Goal: Communication & Community: Share content

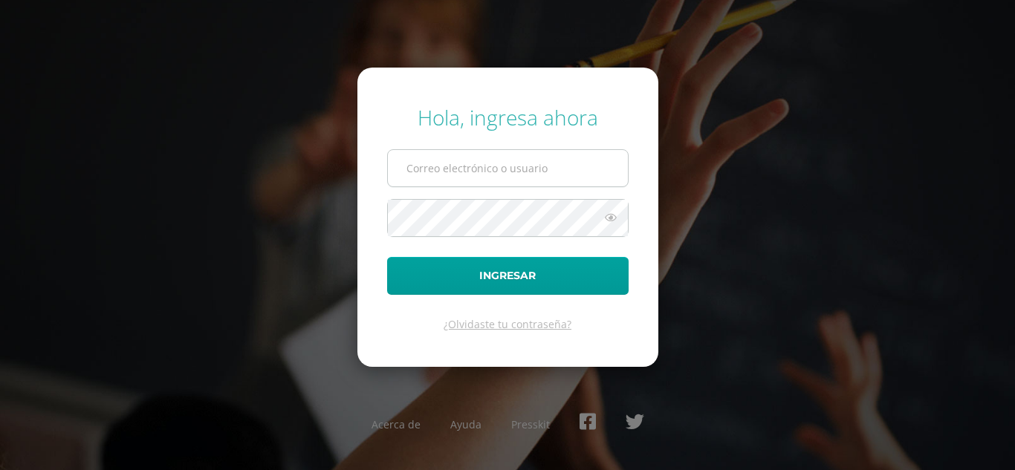
click at [508, 172] on input "text" at bounding box center [508, 168] width 240 height 36
type input "ecrup@donbosco.edu.gt"
click at [387, 257] on button "Ingresar" at bounding box center [507, 276] width 241 height 38
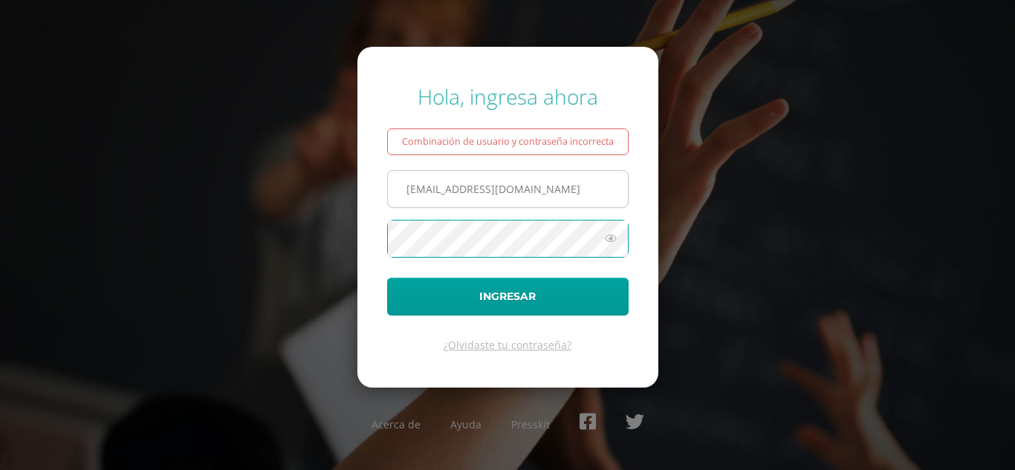
click at [387, 278] on button "Ingresar" at bounding box center [507, 297] width 241 height 38
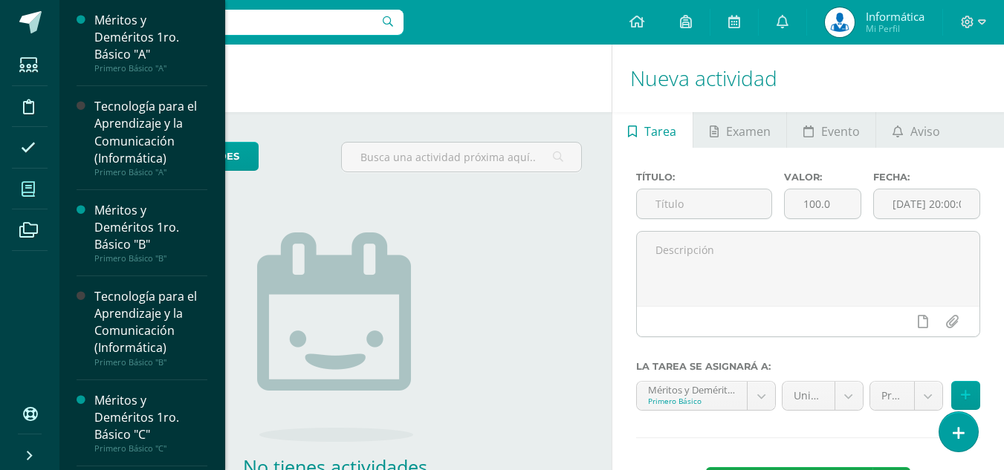
click at [28, 182] on icon at bounding box center [28, 189] width 13 height 15
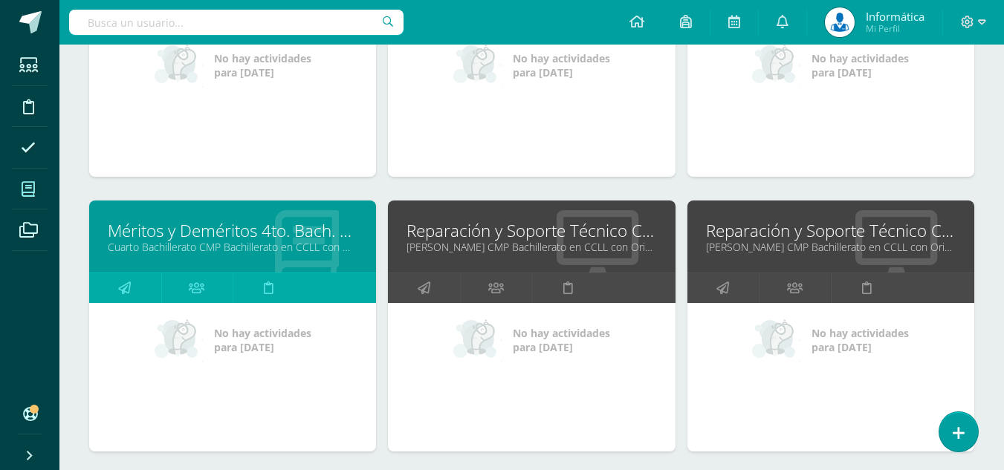
scroll to position [3077, 0]
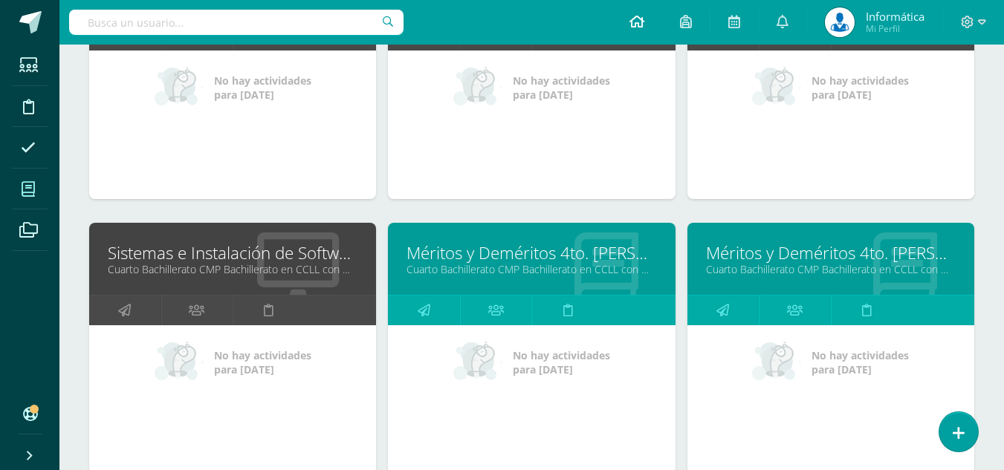
click at [628, 17] on link at bounding box center [636, 22] width 51 height 45
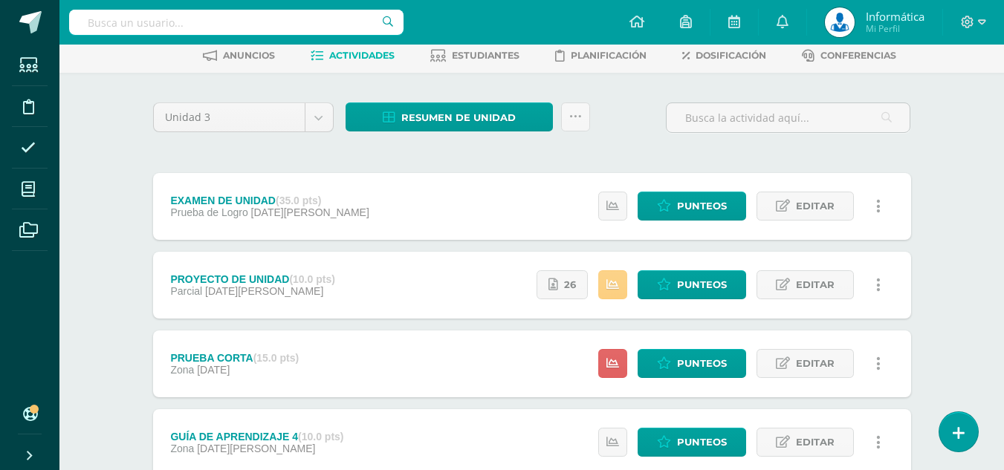
scroll to position [149, 0]
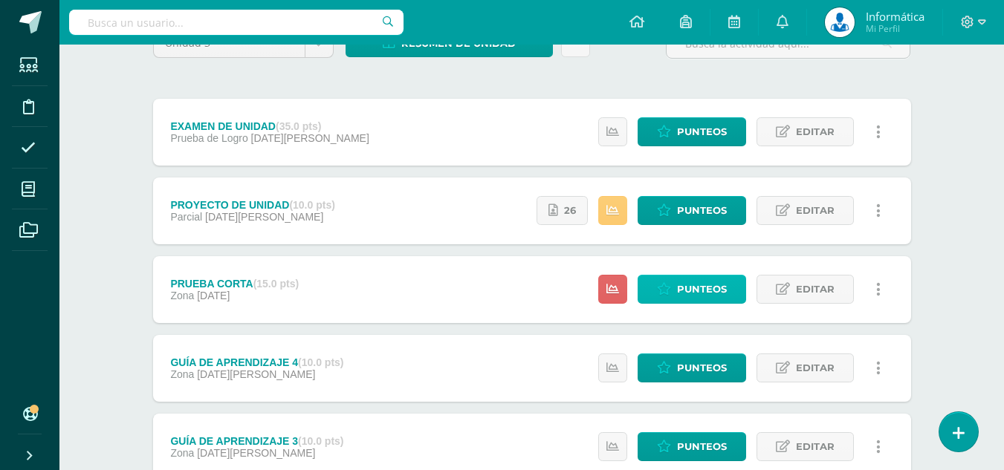
click at [696, 288] on span "Punteos" at bounding box center [702, 289] width 50 height 27
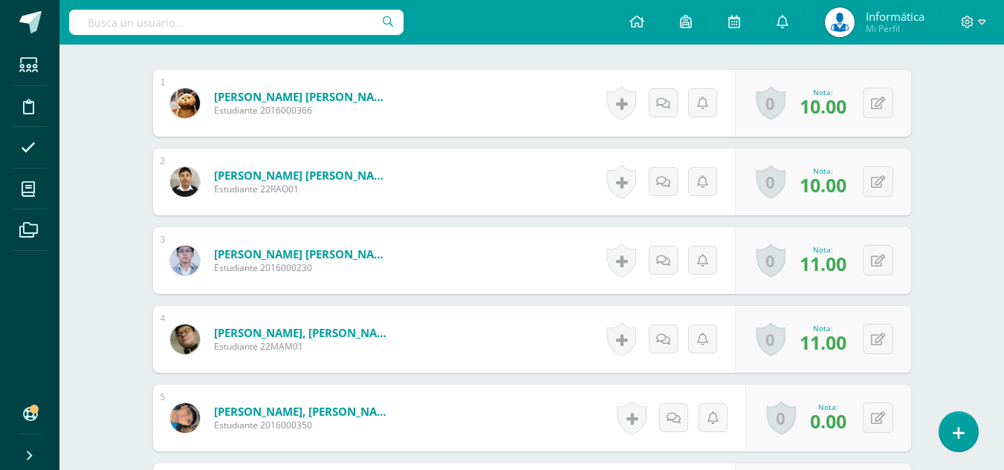
scroll to position [521, 0]
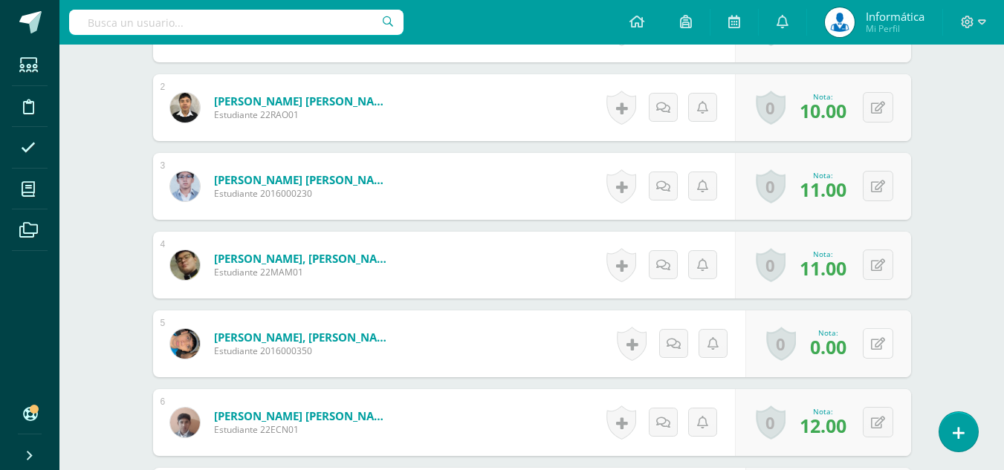
click at [877, 345] on icon at bounding box center [878, 344] width 14 height 13
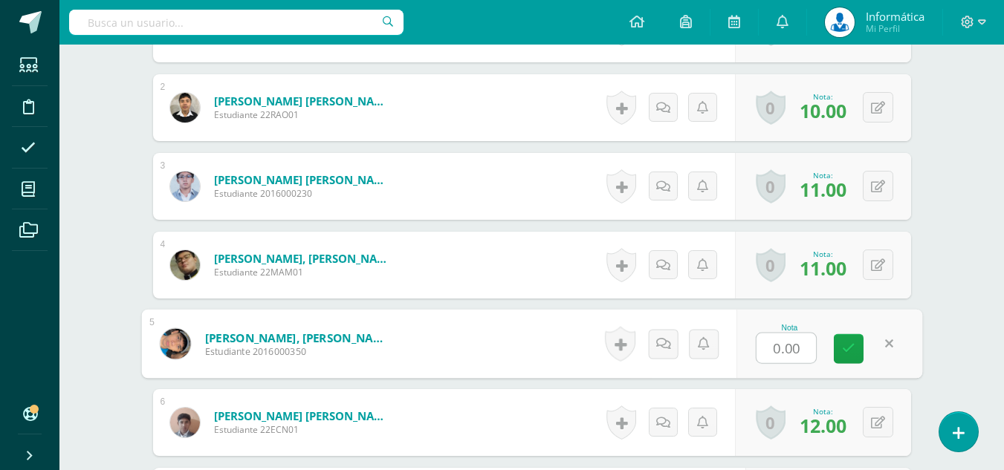
type input "7"
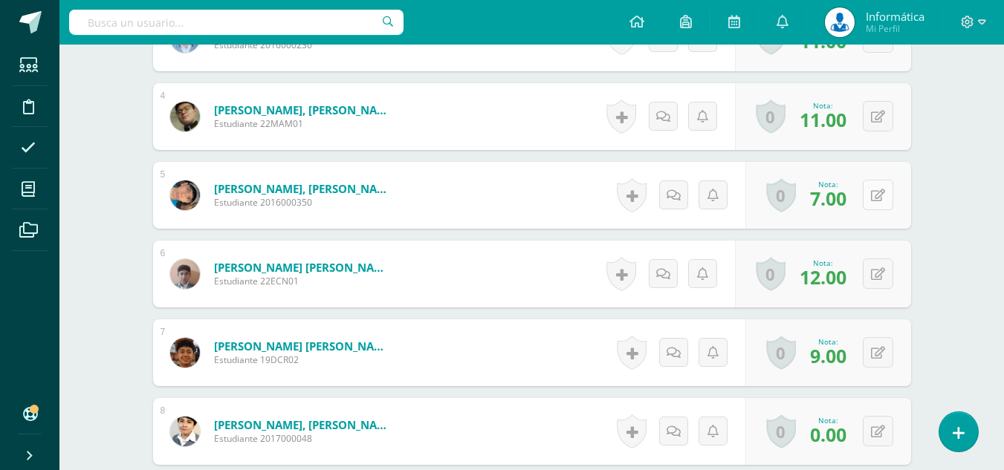
scroll to position [744, 0]
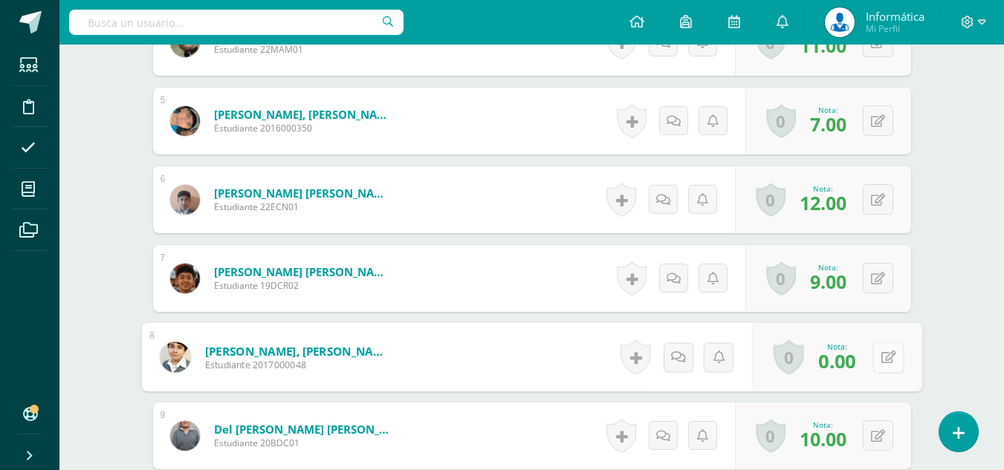
click at [877, 357] on button at bounding box center [887, 357] width 31 height 31
type input "8"
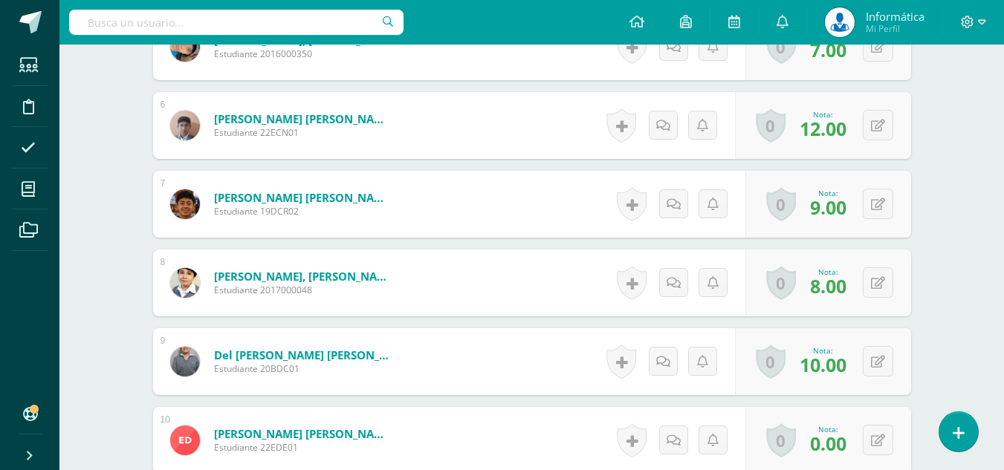
scroll to position [892, 0]
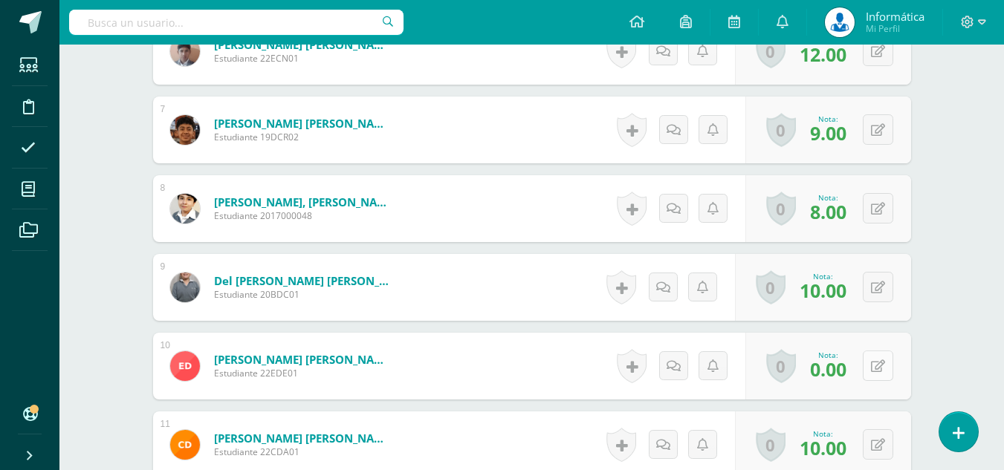
click at [877, 359] on button at bounding box center [878, 366] width 30 height 30
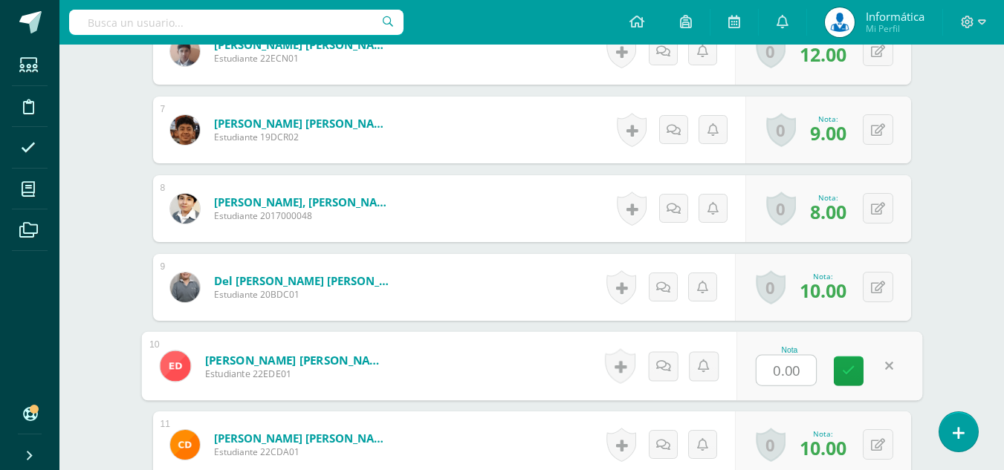
type input "8"
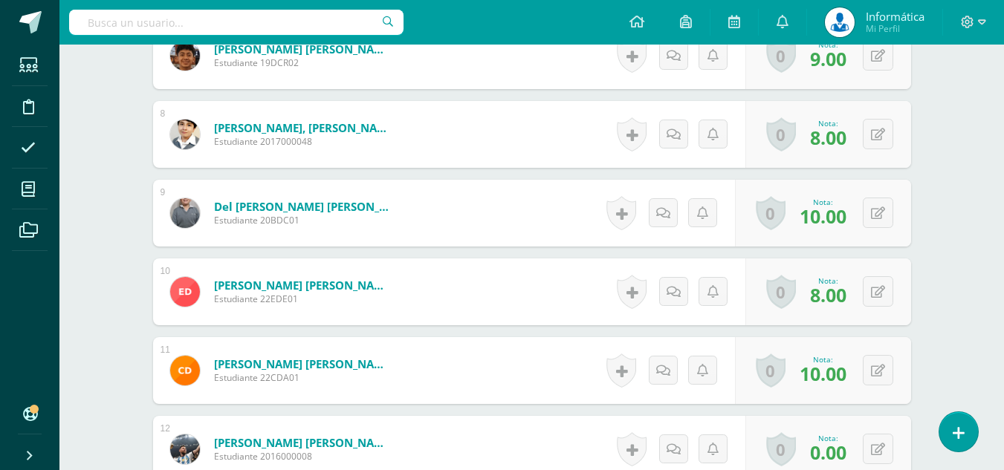
scroll to position [1041, 0]
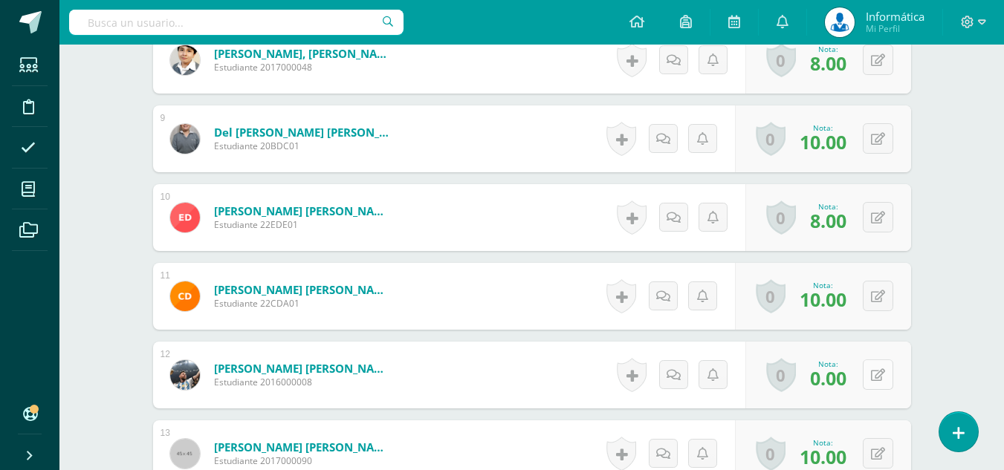
click at [880, 372] on icon at bounding box center [878, 375] width 14 height 13
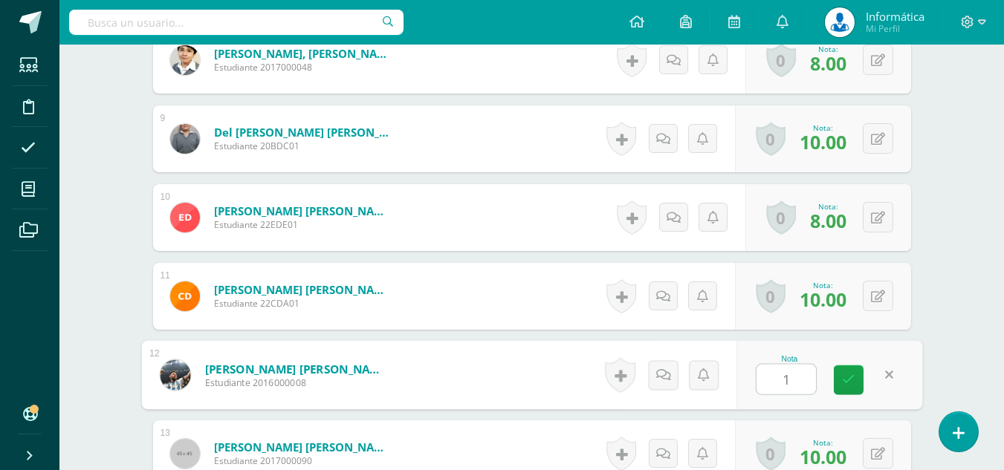
type input "12"
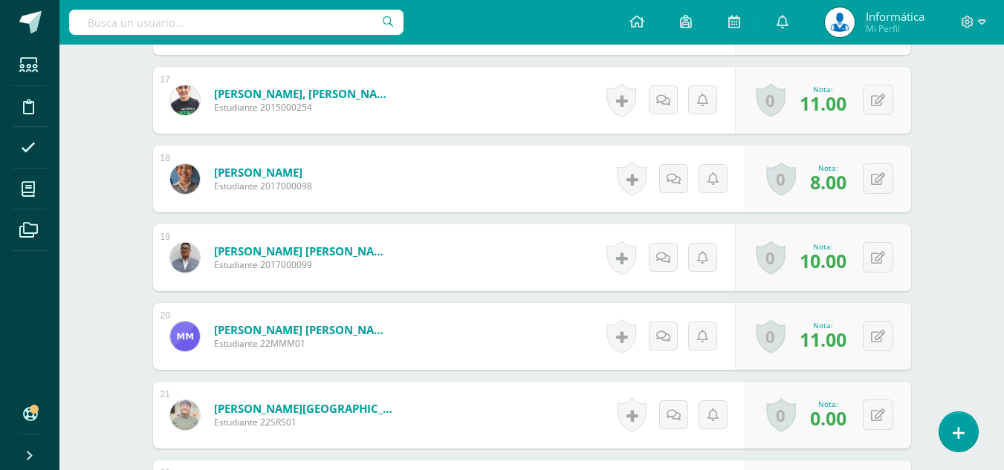
scroll to position [1784, 0]
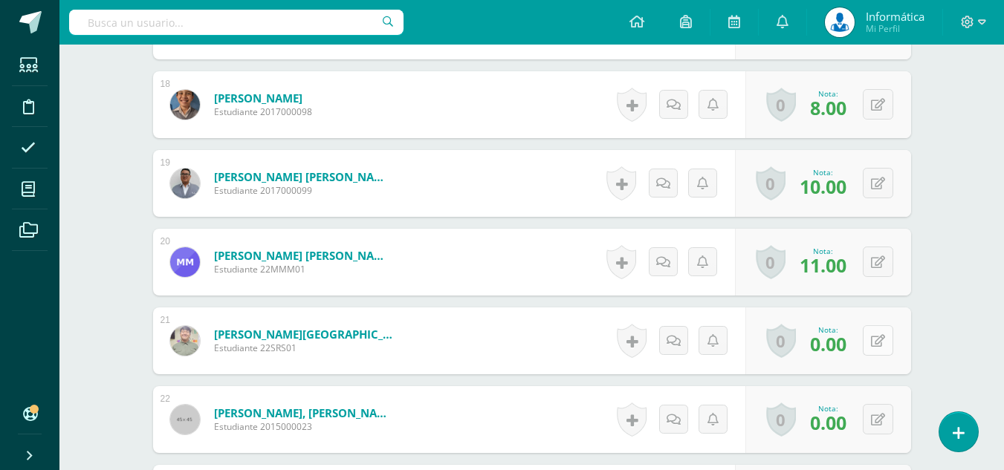
click at [877, 345] on button at bounding box center [878, 340] width 30 height 30
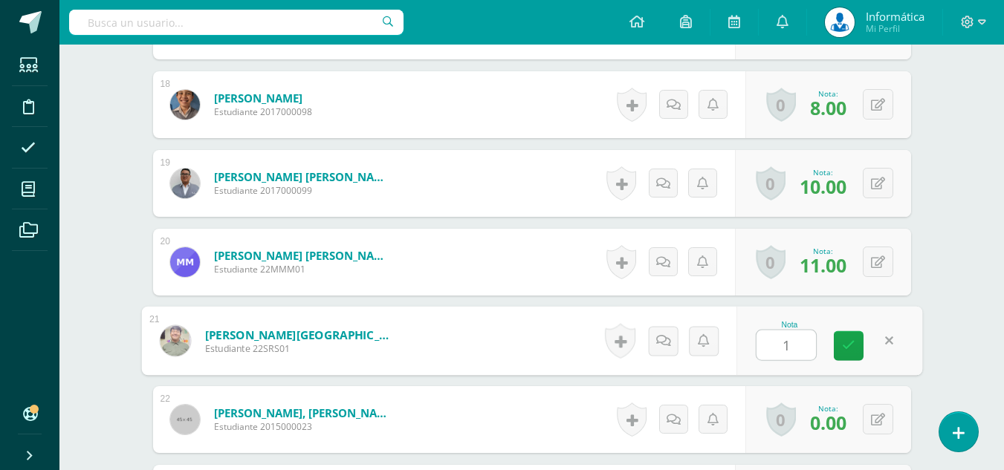
type input "11"
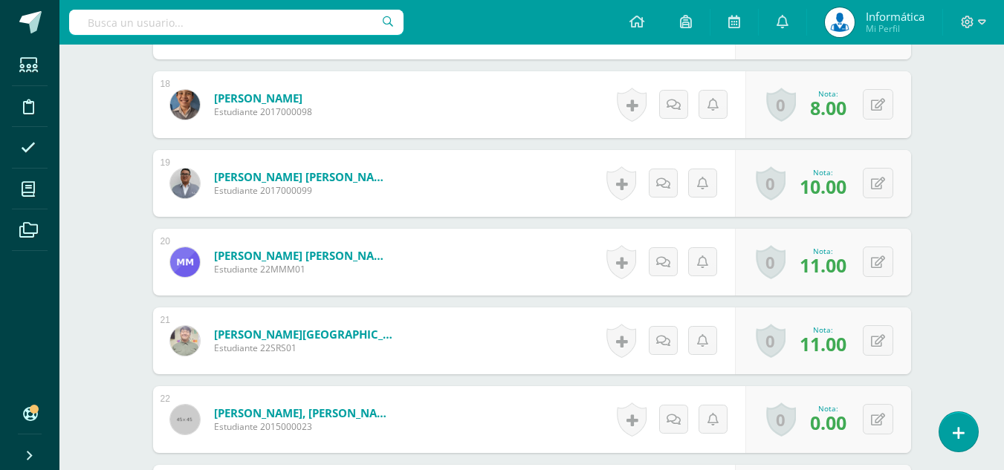
scroll to position [1858, 0]
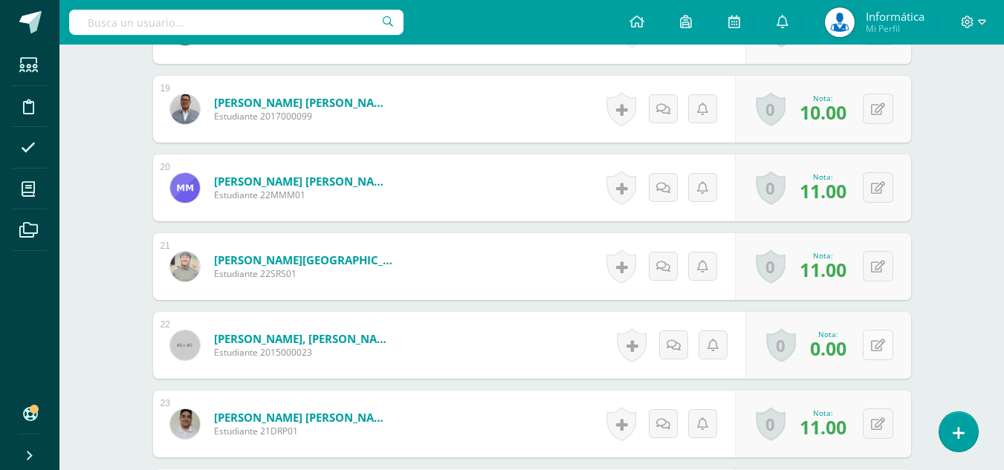
click at [880, 349] on icon at bounding box center [878, 346] width 14 height 13
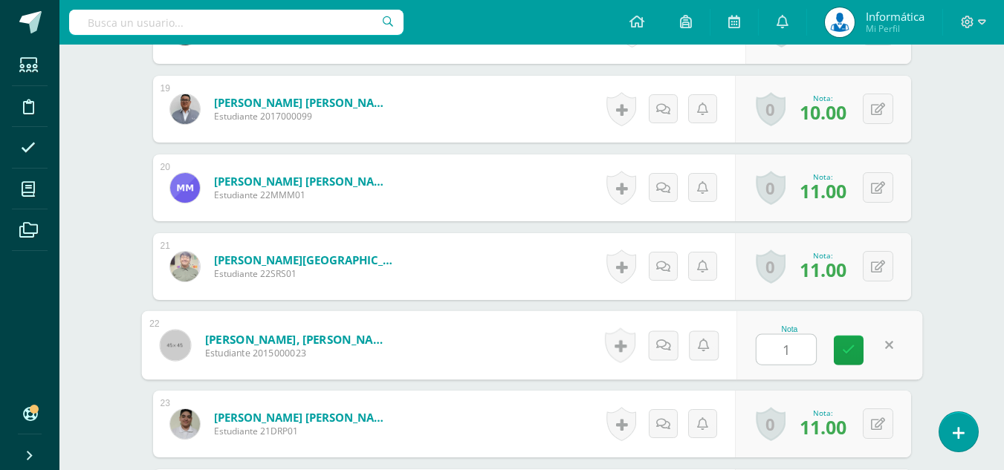
type input "12"
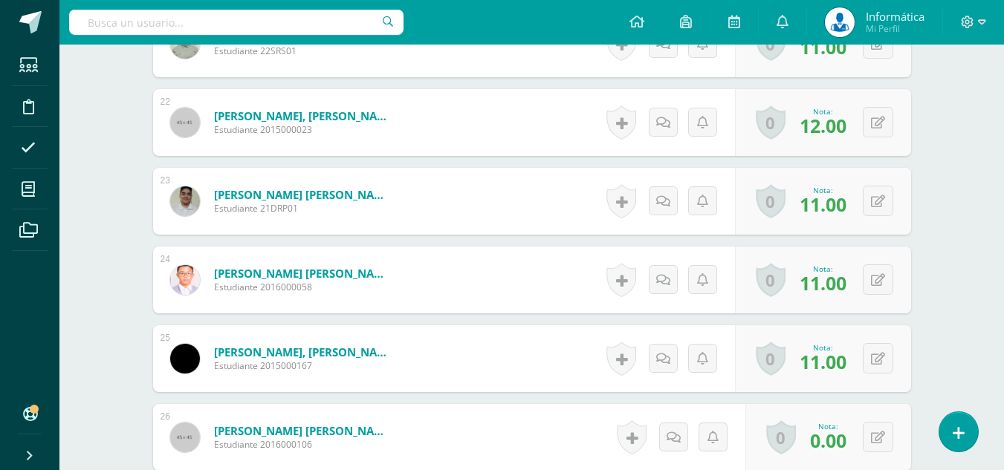
scroll to position [2155, 0]
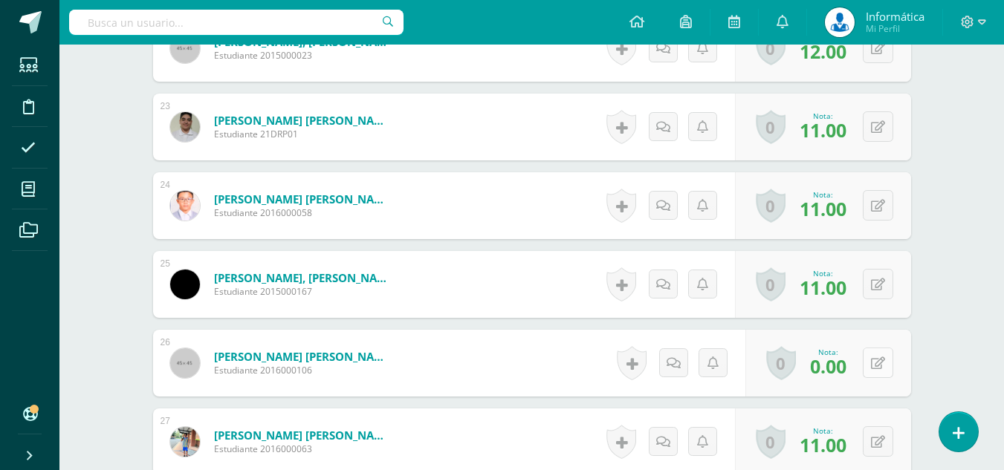
click at [871, 365] on div "0 Logros Logros obtenidos Aún no hay logros agregados Nota: 0.00" at bounding box center [828, 363] width 166 height 67
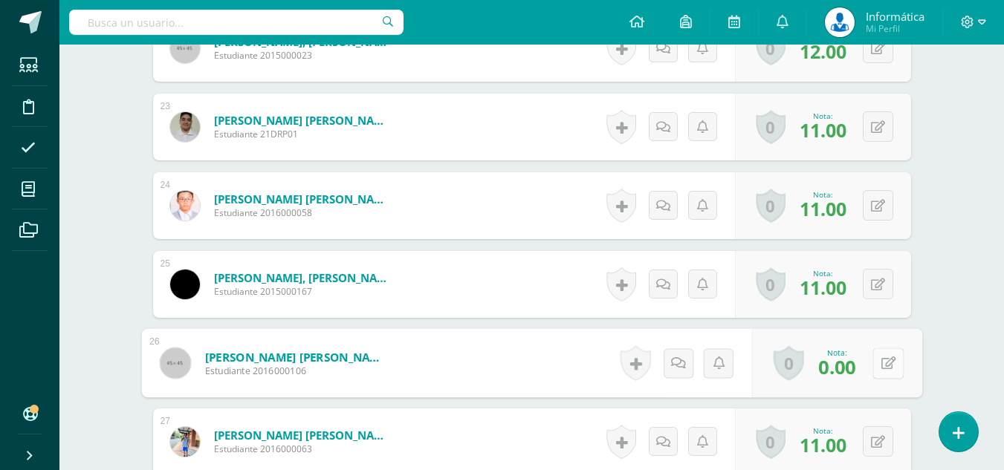
click at [896, 361] on button at bounding box center [887, 363] width 31 height 31
type input "13"
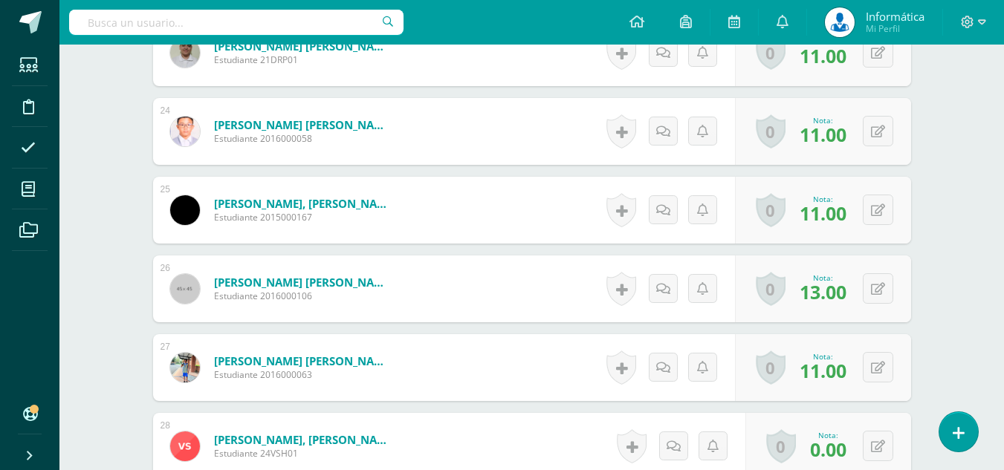
scroll to position [2378, 0]
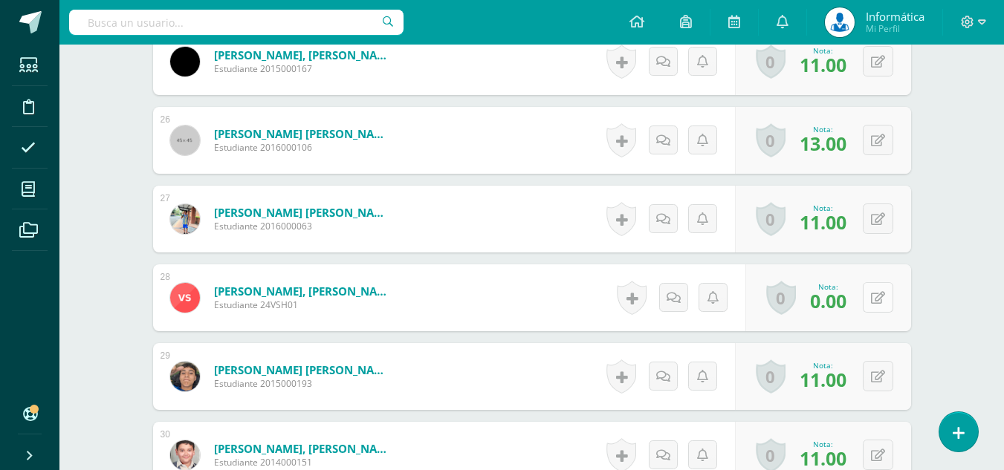
click at [879, 292] on button at bounding box center [878, 297] width 30 height 30
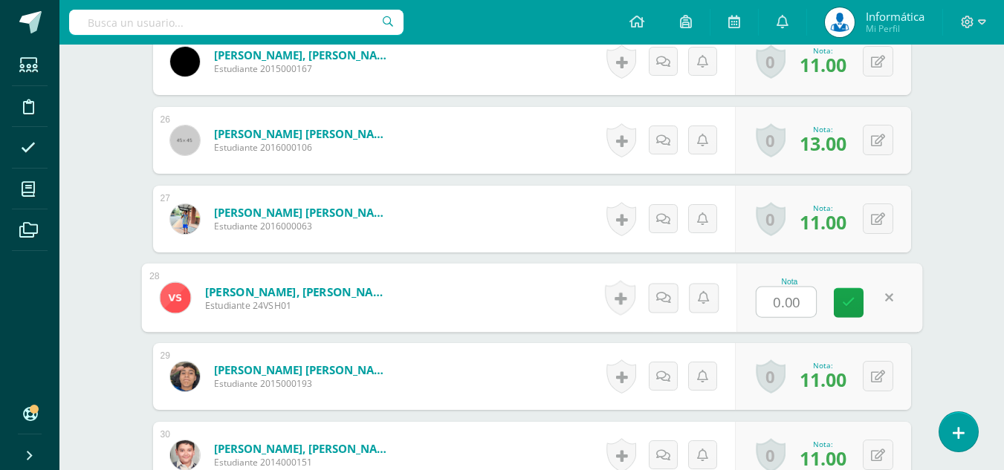
type input "9"
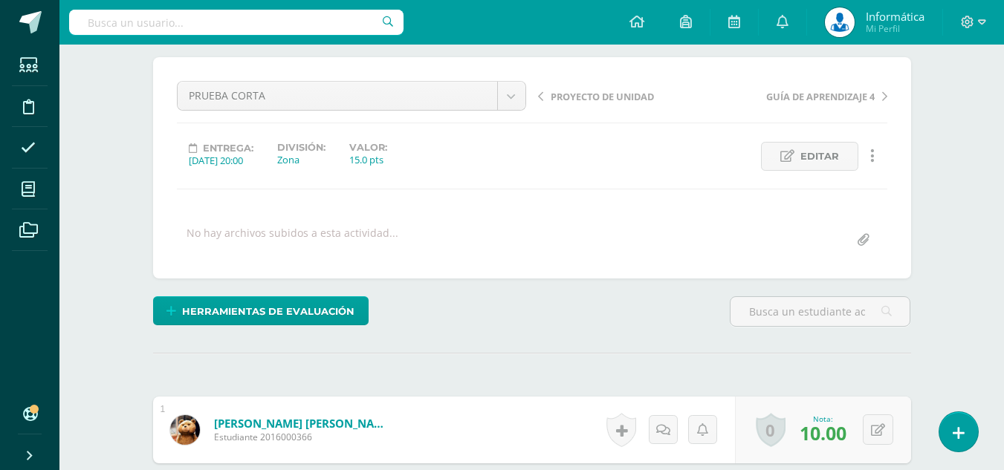
scroll to position [0, 0]
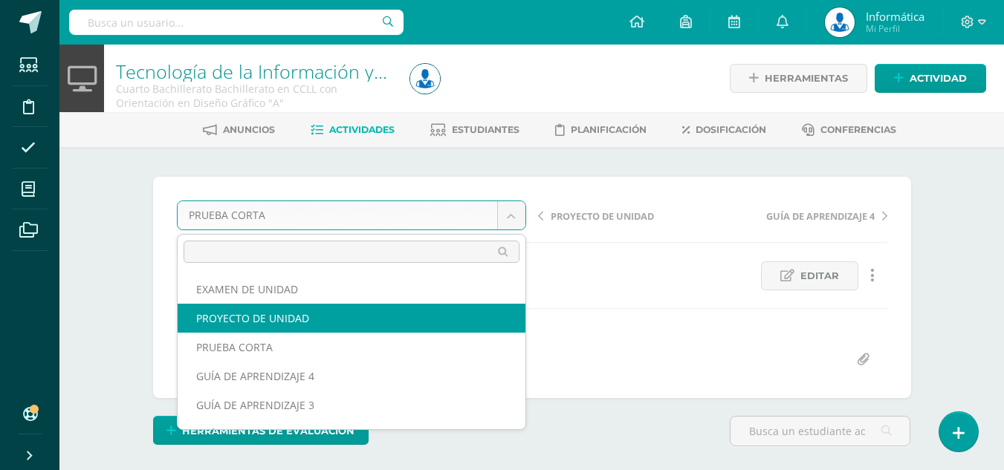
select select "/dashboard/teacher/grade-activity/176429/"
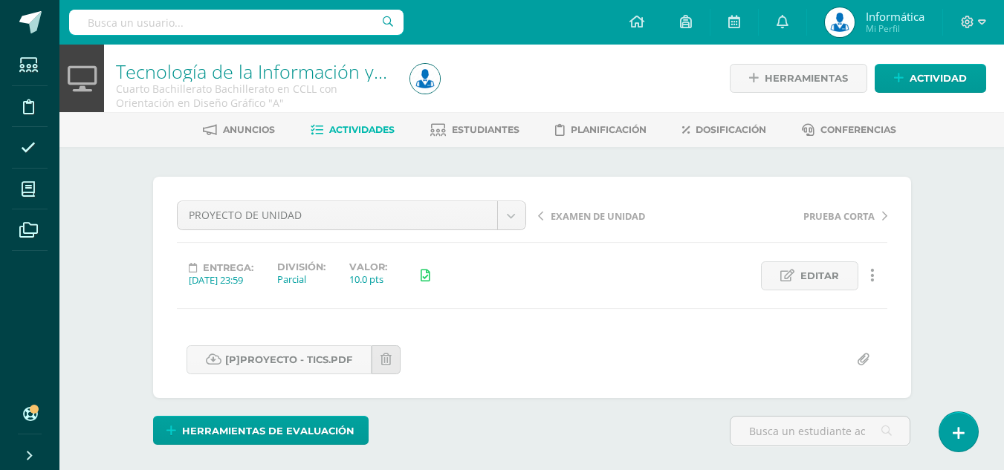
click at [350, 133] on span "Actividades" at bounding box center [361, 129] width 65 height 11
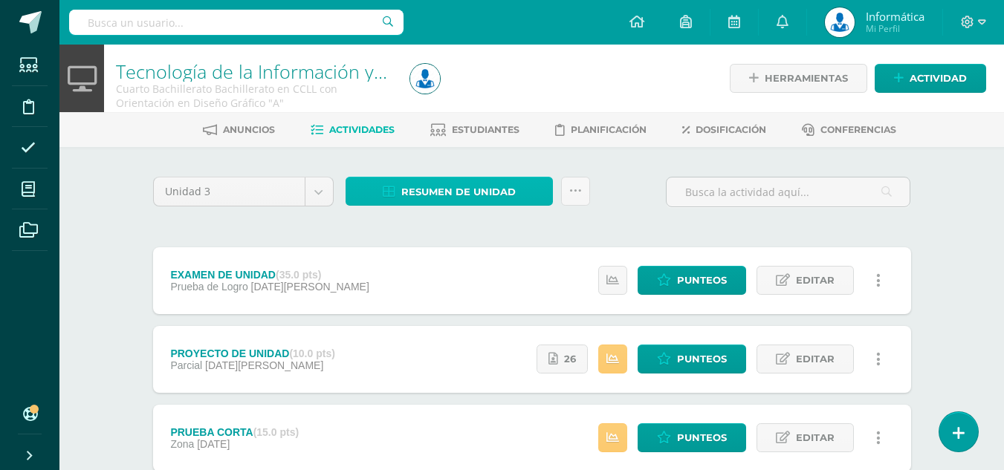
click at [471, 183] on span "Resumen de unidad" at bounding box center [458, 191] width 114 height 27
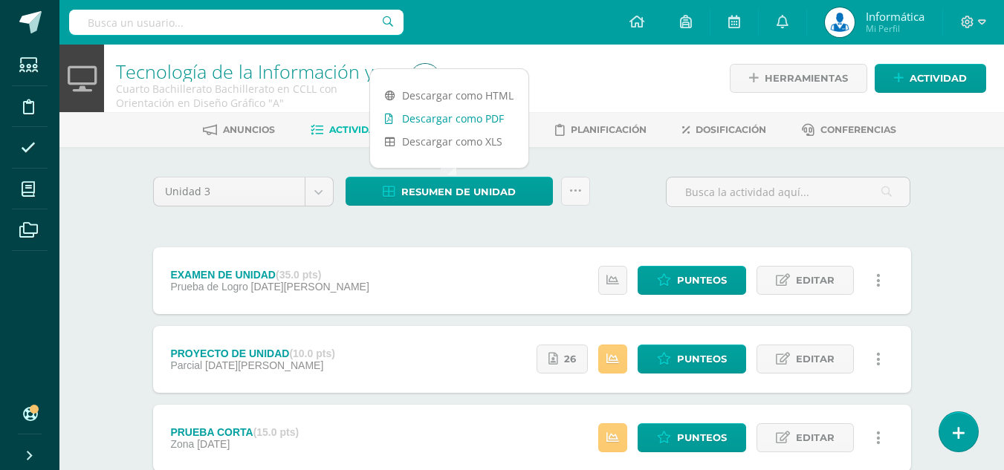
click at [473, 117] on link "Descargar como PDF" at bounding box center [449, 118] width 158 height 23
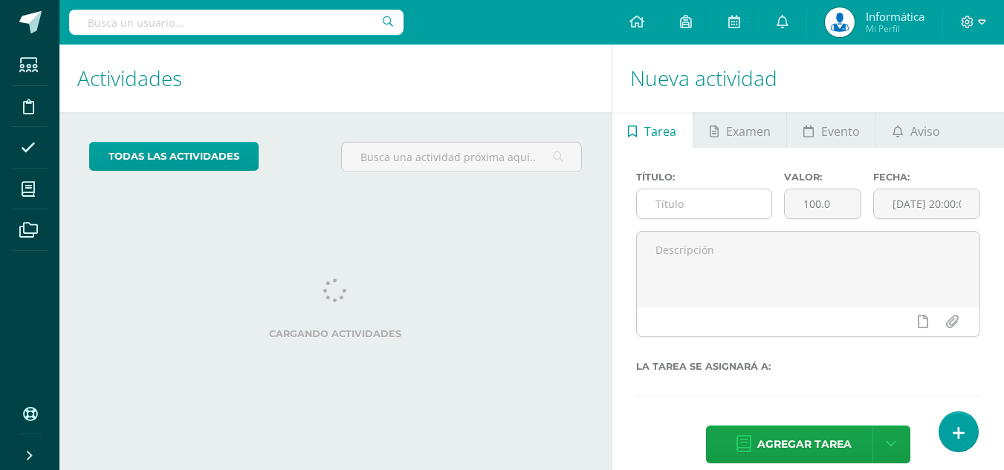
click at [697, 210] on input "text" at bounding box center [704, 203] width 135 height 29
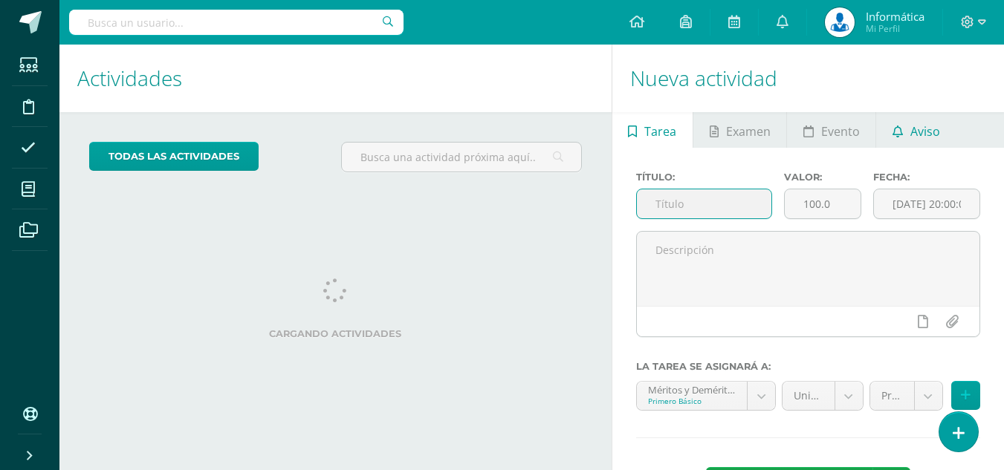
click at [918, 134] on span "Aviso" at bounding box center [925, 132] width 30 height 36
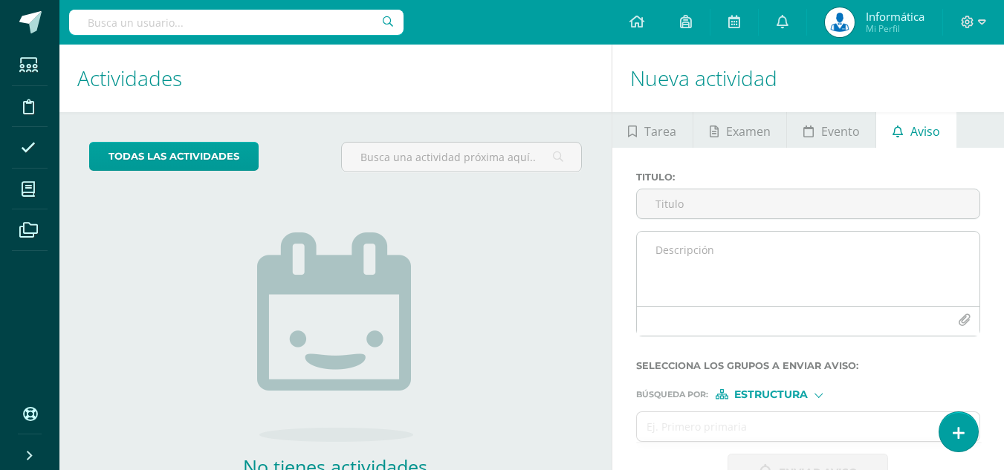
scroll to position [101, 0]
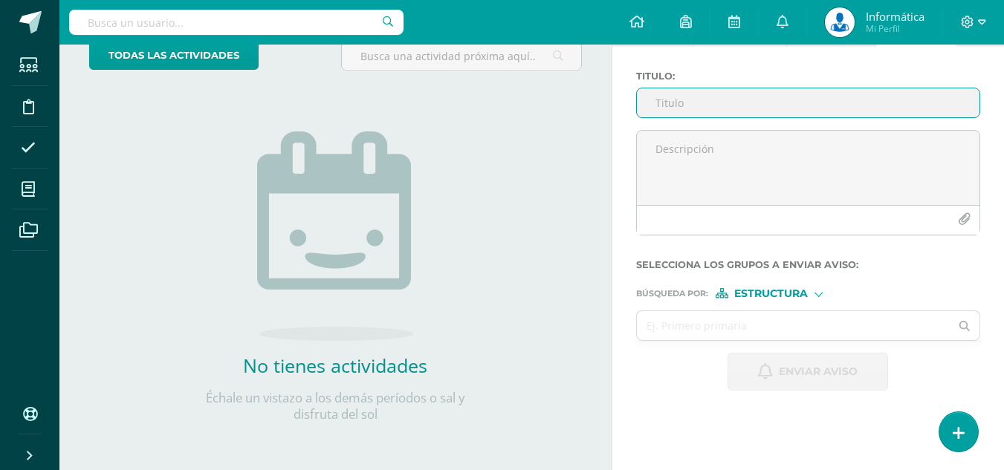
click at [707, 111] on input "Titulo :" at bounding box center [808, 102] width 342 height 29
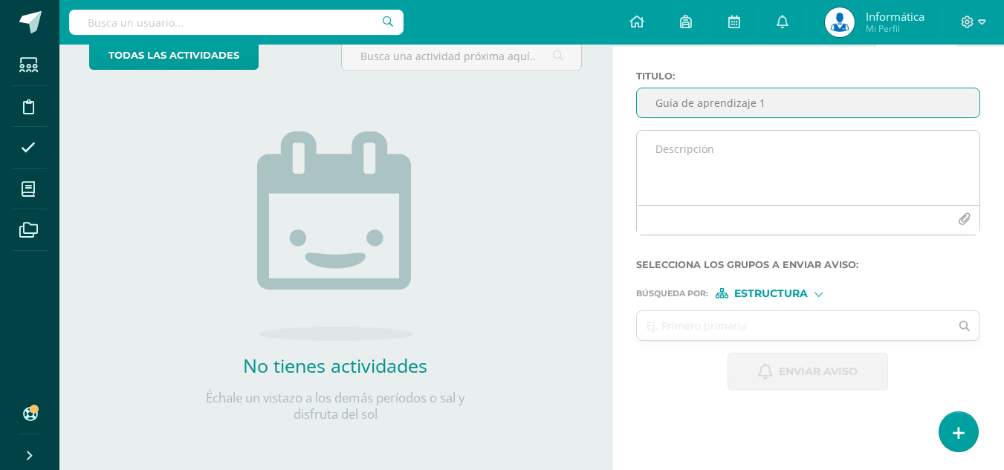
type input "Guía de aprendizaje 1"
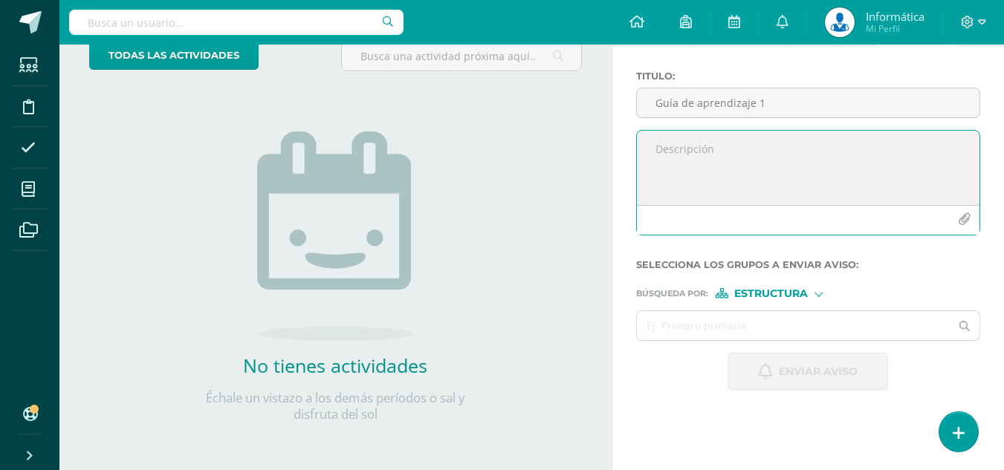
click at [707, 163] on textarea at bounding box center [808, 168] width 342 height 74
type textarea "Buenos días, estimados todos, a continuación adjunto la guía de aprendizaje n1 …"
click at [968, 221] on icon "button" at bounding box center [964, 219] width 13 height 13
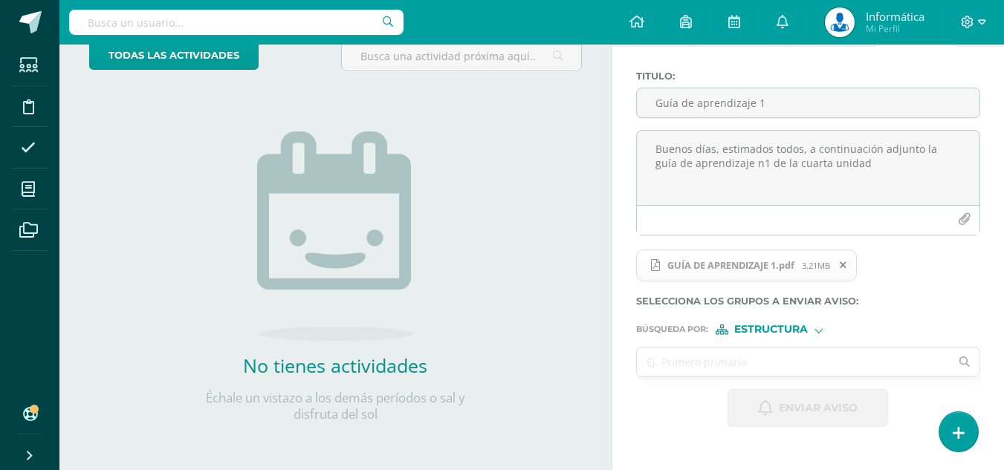
click at [691, 357] on input "text" at bounding box center [794, 362] width 314 height 29
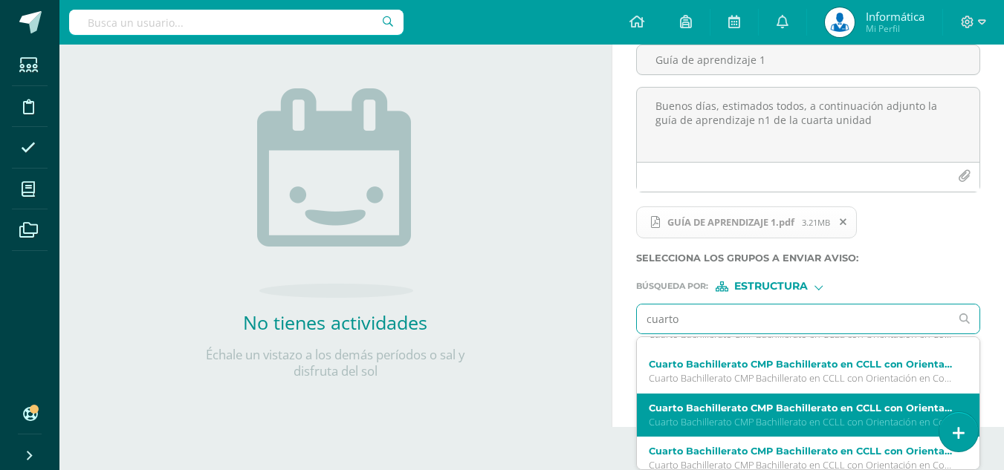
scroll to position [149, 0]
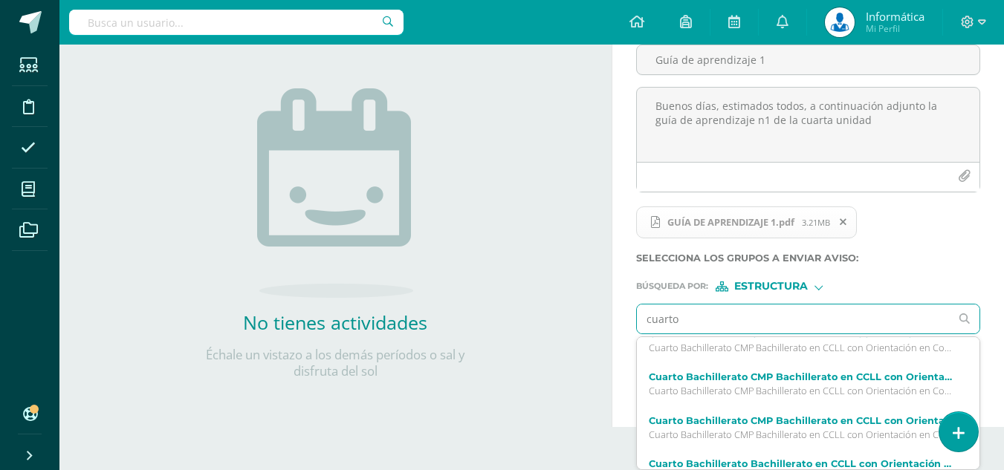
drag, startPoint x: 695, startPoint y: 321, endPoint x: 598, endPoint y: 324, distance: 97.4
click at [598, 324] on div "Actividades Actividad todas las Actividades No tienes actividades Échale un vis…" at bounding box center [531, 163] width 956 height 527
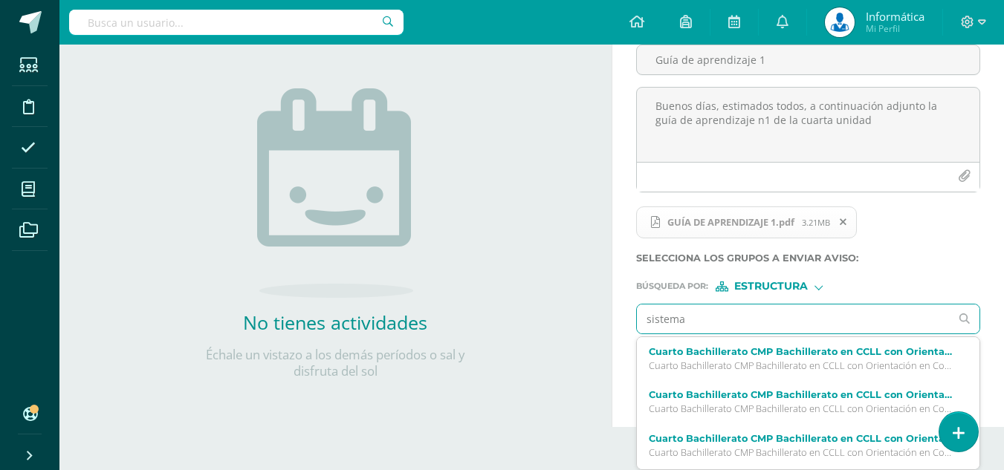
type input "sistemas"
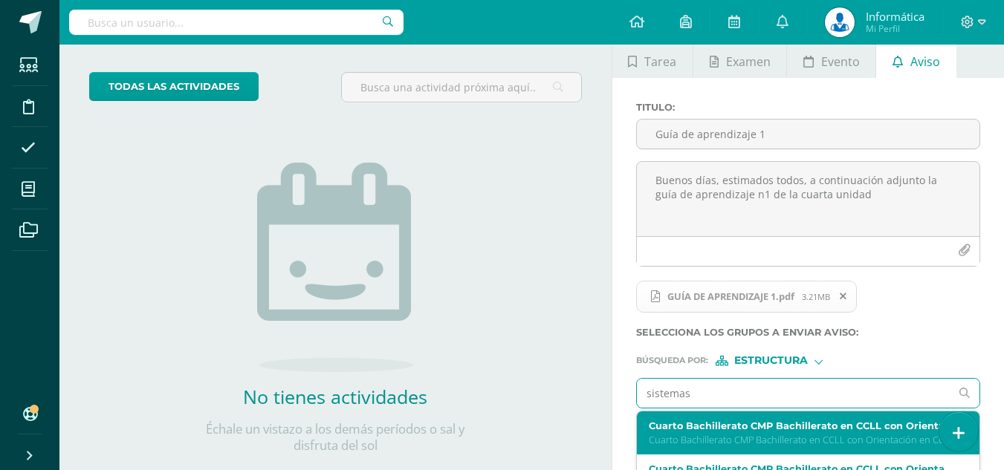
scroll to position [144, 0]
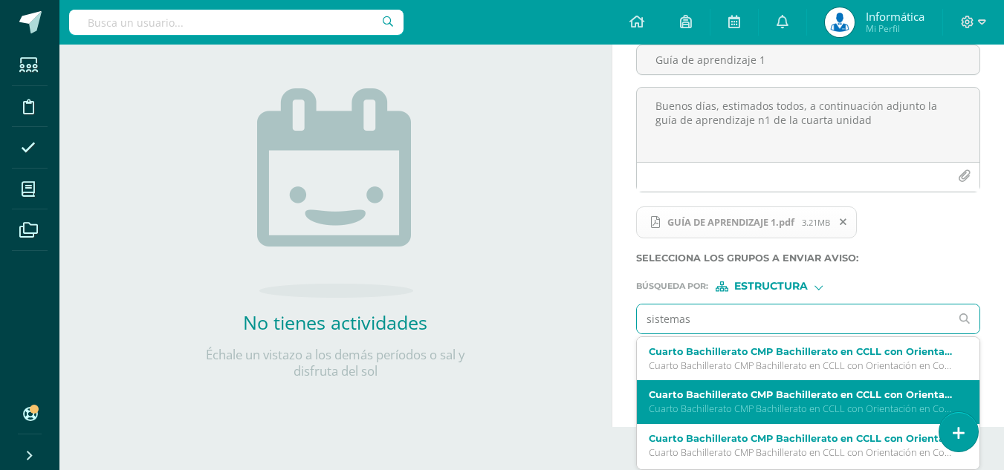
click at [769, 397] on label "Cuarto Bachillerato CMP Bachillerato en CCLL con Orientación en Computación Sis…" at bounding box center [802, 394] width 306 height 11
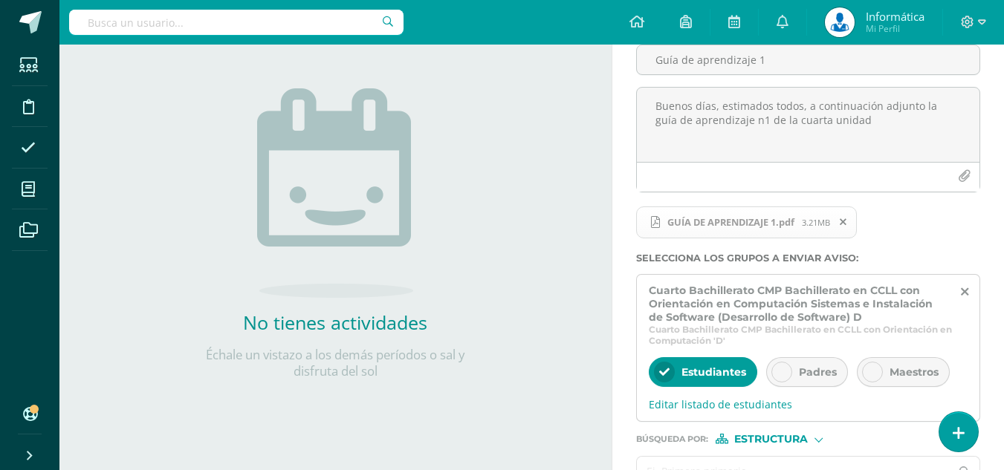
scroll to position [218, 0]
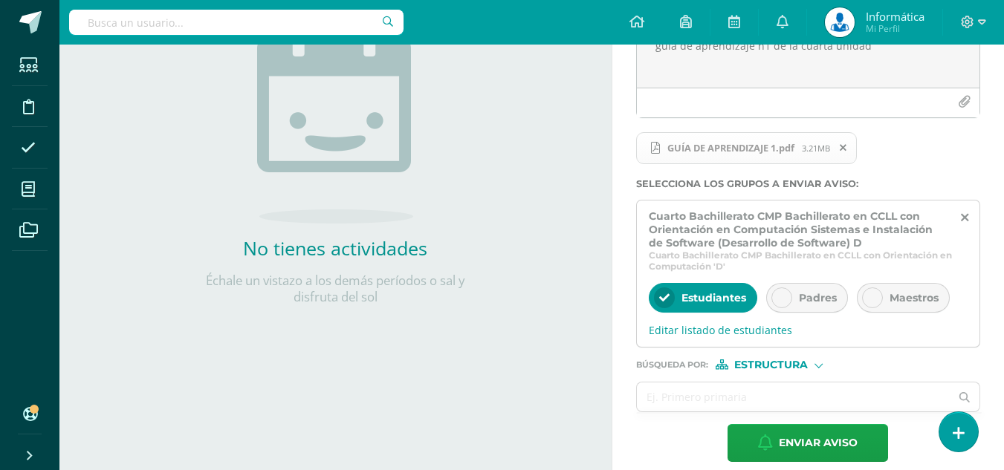
click at [880, 302] on div at bounding box center [872, 298] width 21 height 21
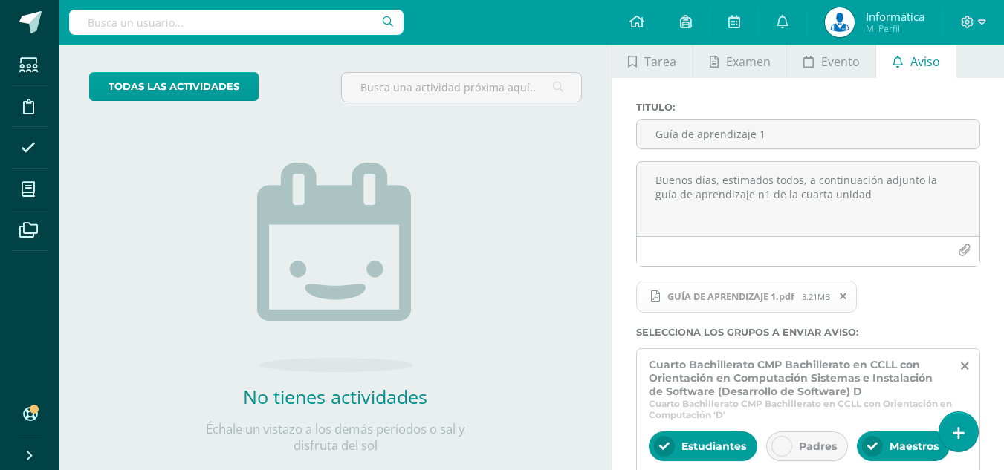
scroll to position [234, 0]
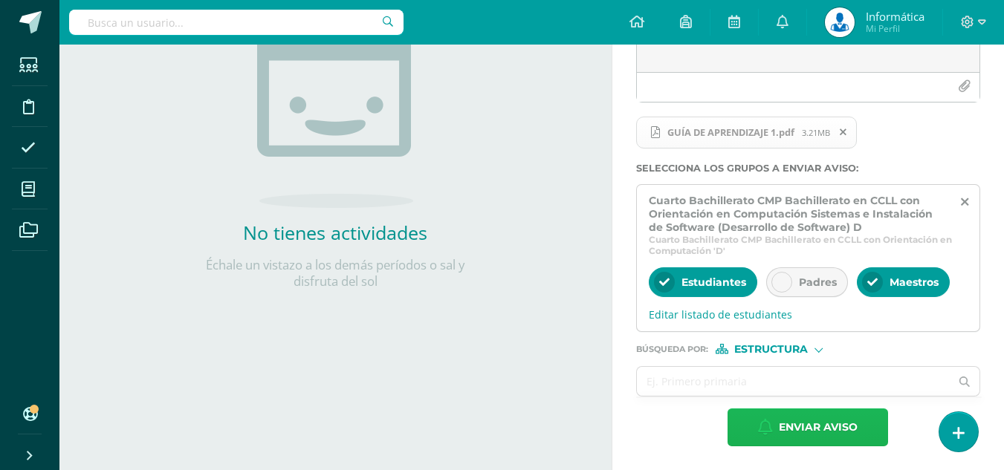
click at [816, 422] on span "Enviar aviso" at bounding box center [818, 427] width 79 height 36
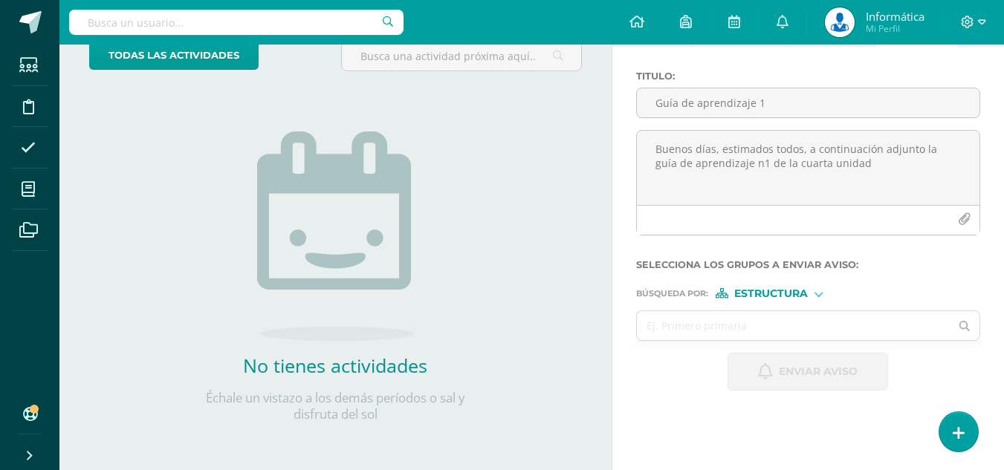
scroll to position [0, 0]
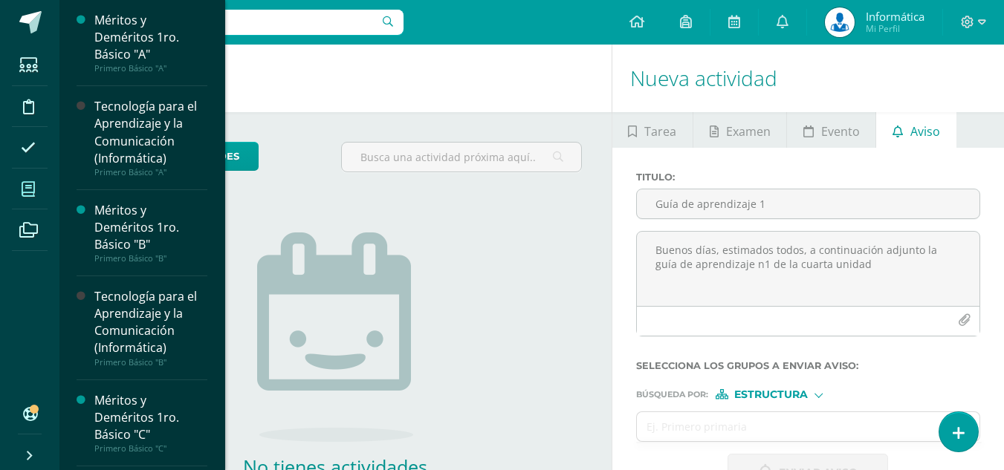
click at [23, 183] on icon at bounding box center [28, 189] width 13 height 15
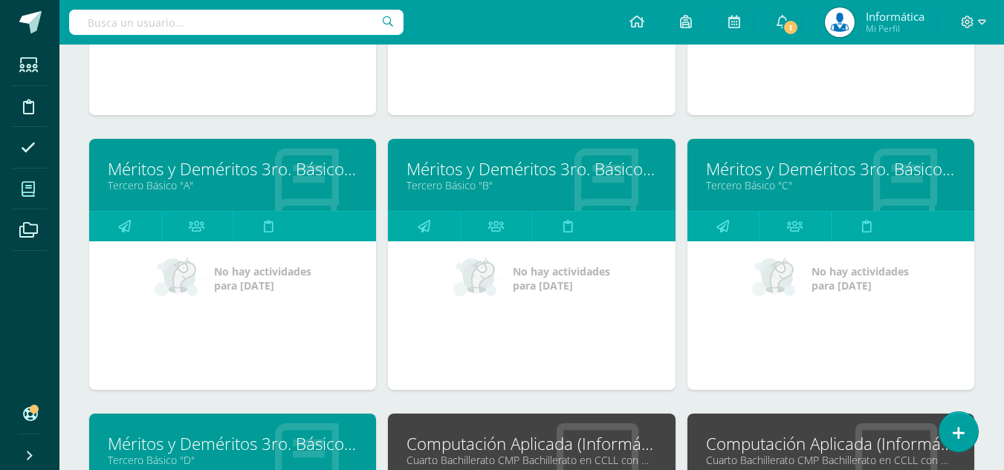
scroll to position [2285, 0]
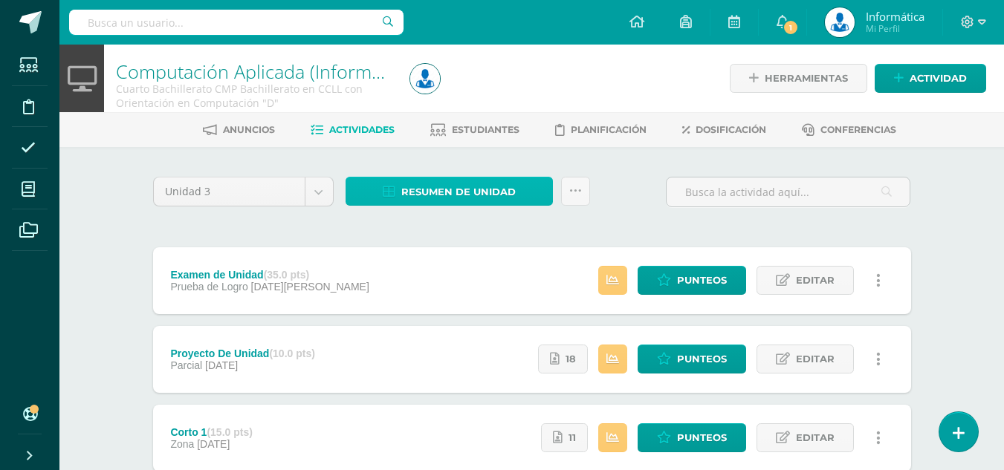
click at [444, 189] on span "Resumen de unidad" at bounding box center [458, 191] width 114 height 27
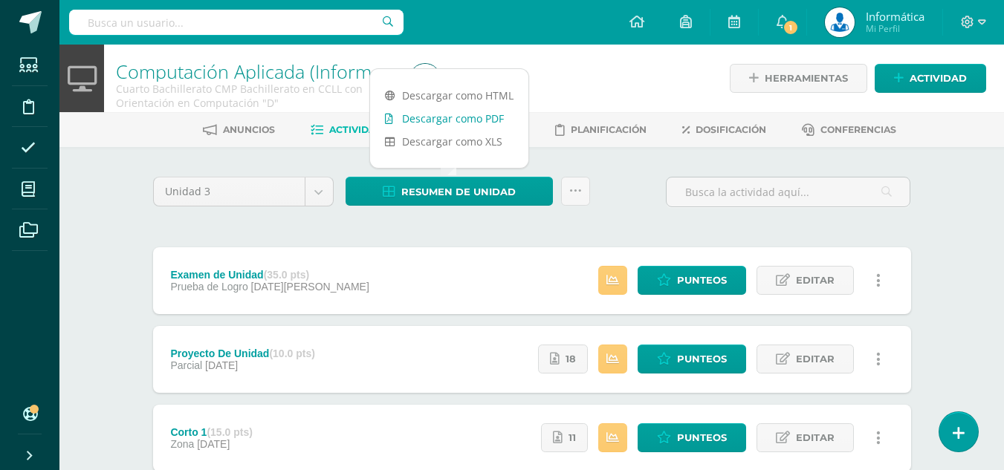
click at [467, 116] on link "Descargar como PDF" at bounding box center [449, 118] width 158 height 23
